Goal: Information Seeking & Learning: Learn about a topic

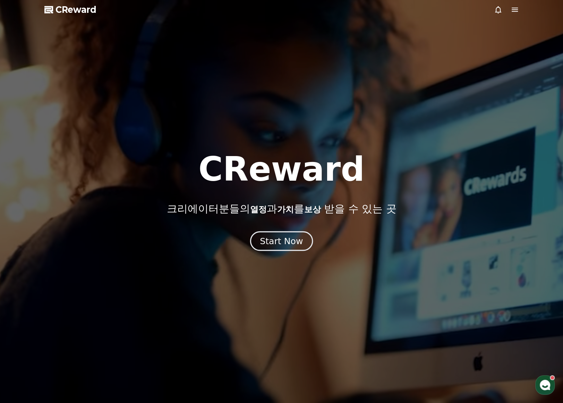
click at [275, 248] on button "Start Now" at bounding box center [281, 241] width 63 height 20
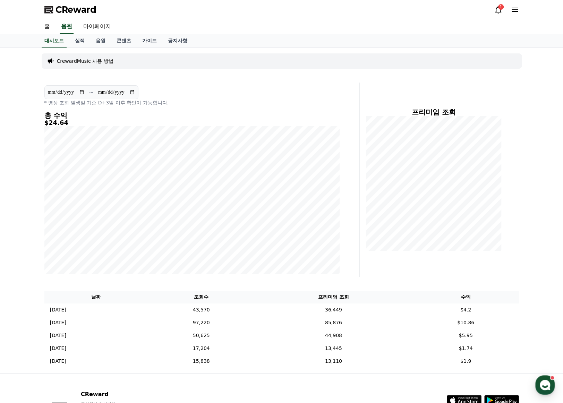
click at [83, 9] on span "CReward" at bounding box center [75, 9] width 41 height 11
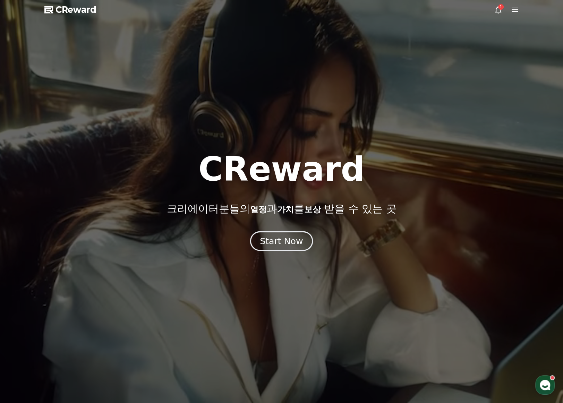
click at [285, 246] on button "Start Now" at bounding box center [281, 241] width 63 height 20
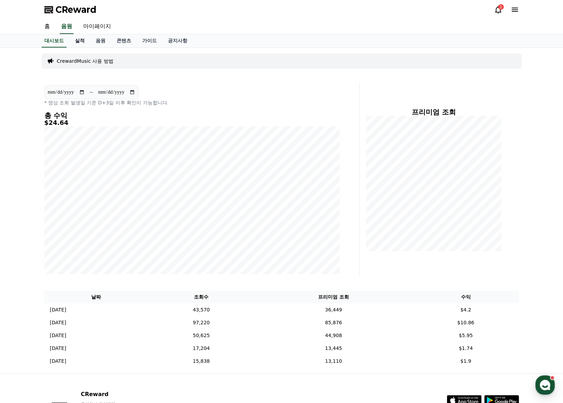
click at [88, 44] on link "실적" at bounding box center [79, 40] width 21 height 13
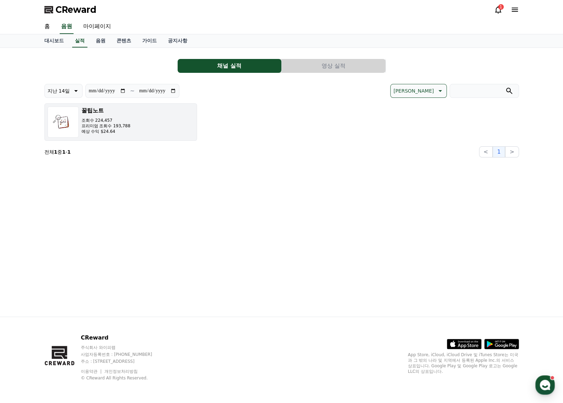
click at [128, 138] on button "꿀팁노트 조회수 224,457 프리미엄 조회수 193,788 예상 수익 $24.64" at bounding box center [120, 121] width 153 height 37
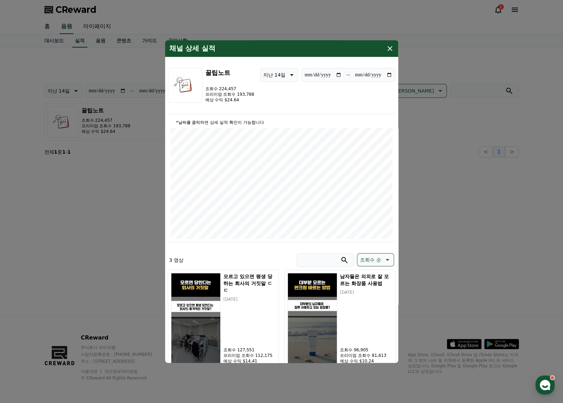
click at [389, 50] on icon "modal" at bounding box center [389, 48] width 8 height 8
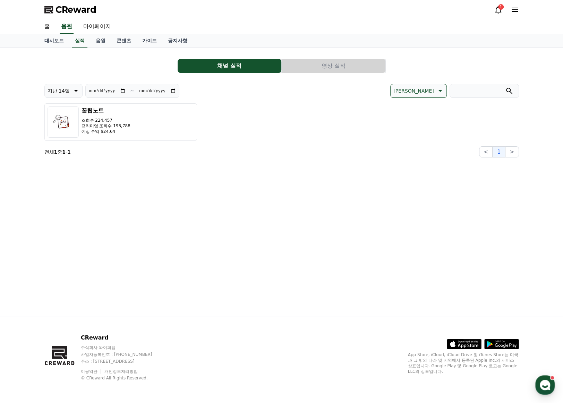
click at [502, 7] on div "1" at bounding box center [501, 7] width 6 height 6
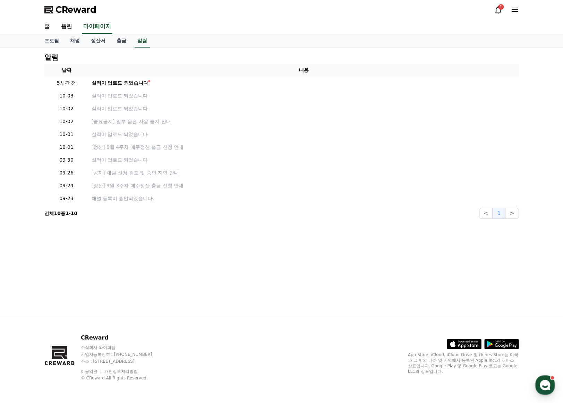
click at [509, 8] on div "1" at bounding box center [506, 10] width 25 height 8
click at [509, 8] on div at bounding box center [506, 10] width 25 height 8
click at [511, 8] on icon at bounding box center [514, 10] width 6 height 4
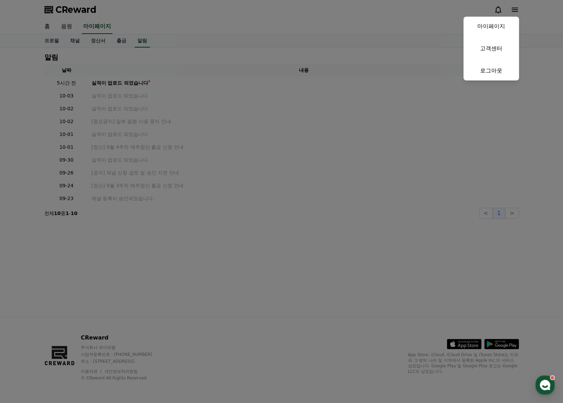
click at [361, 17] on button "close" at bounding box center [281, 201] width 563 height 403
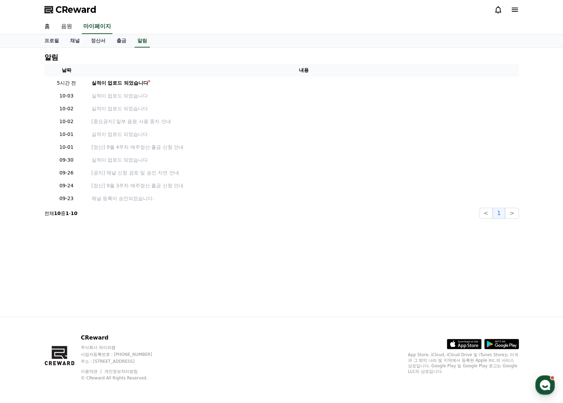
click at [63, 28] on link "음원" at bounding box center [66, 26] width 22 height 15
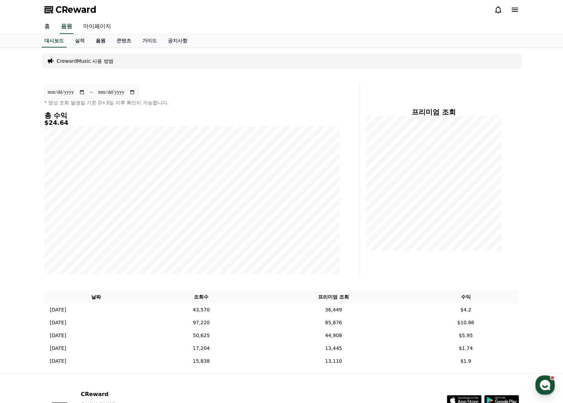
click at [102, 41] on link "음원" at bounding box center [100, 40] width 21 height 13
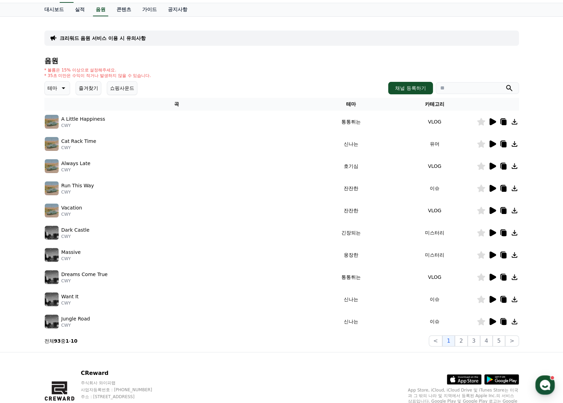
scroll to position [66, 0]
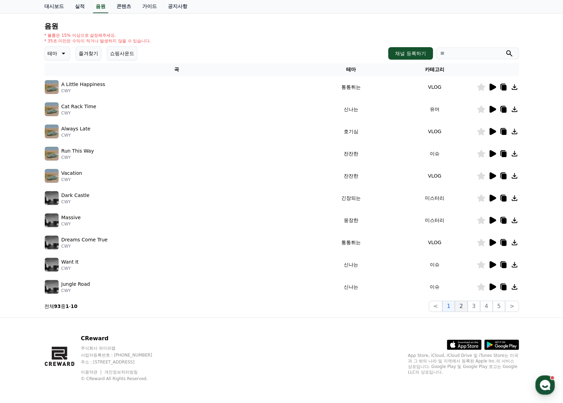
click at [462, 305] on button "2" at bounding box center [460, 306] width 12 height 11
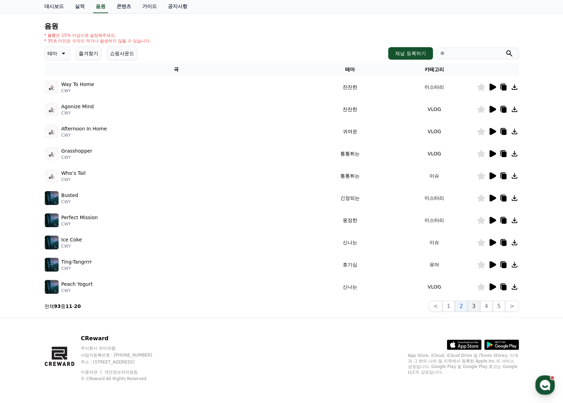
click at [480, 307] on button "3" at bounding box center [473, 306] width 12 height 11
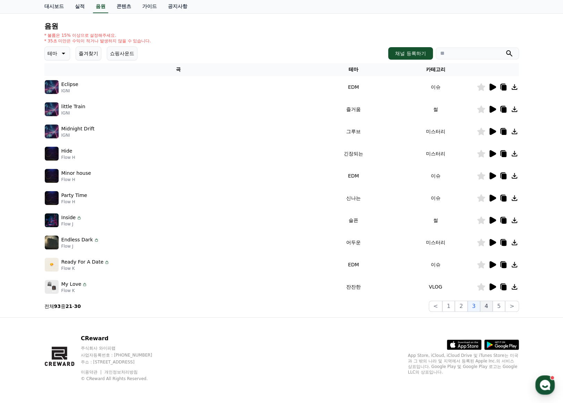
click at [491, 306] on button "4" at bounding box center [486, 306] width 12 height 11
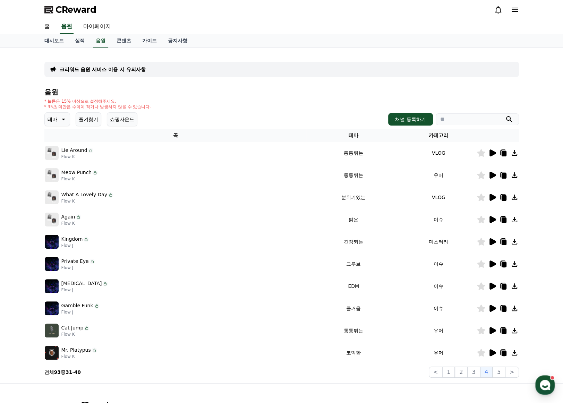
click at [454, 116] on input "search" at bounding box center [476, 119] width 83 height 12
type input "********"
click at [505, 115] on button "submit" at bounding box center [509, 119] width 8 height 8
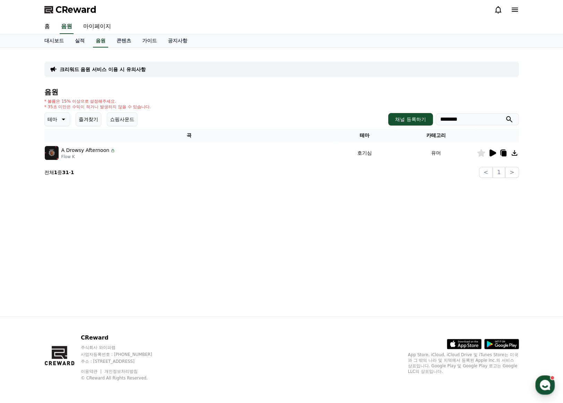
click at [506, 149] on icon at bounding box center [503, 153] width 8 height 8
click at [496, 18] on div "CReward" at bounding box center [281, 9] width 485 height 19
